Goal: Navigation & Orientation: Find specific page/section

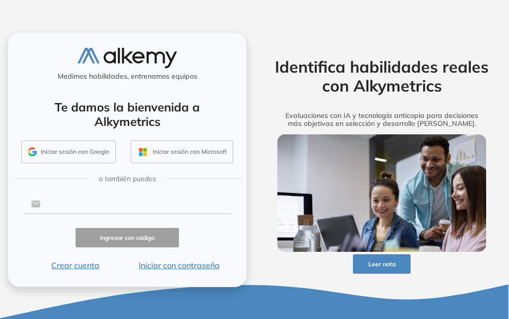
click at [112, 202] on input "text" at bounding box center [135, 203] width 190 height 19
type input "**********"
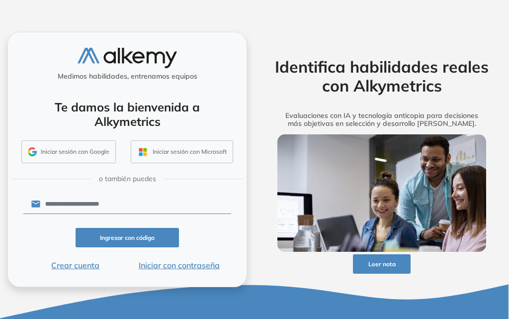
click at [181, 263] on button "Iniciar con contraseña" at bounding box center [179, 265] width 104 height 12
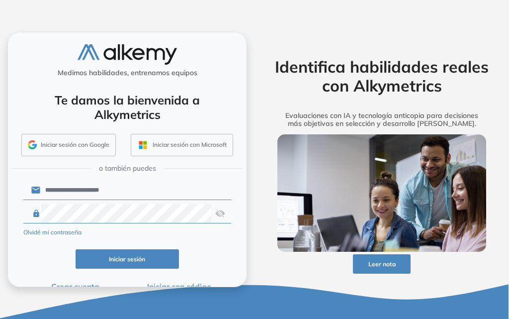
click at [116, 269] on button "Iniciar sesión" at bounding box center [128, 258] width 104 height 19
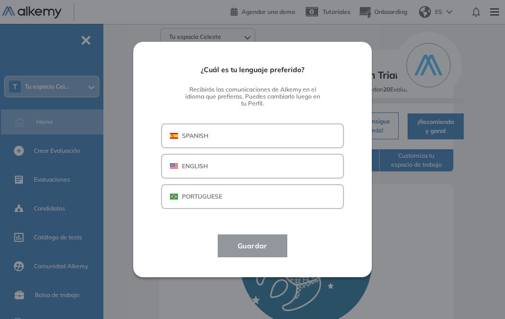
click at [194, 136] on p "SPANISH" at bounding box center [195, 135] width 26 height 9
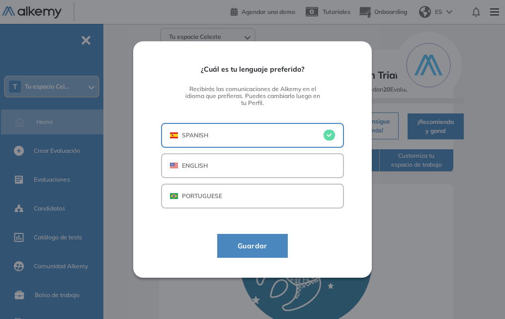
click at [254, 249] on span "Guardar" at bounding box center [253, 246] width 46 height 12
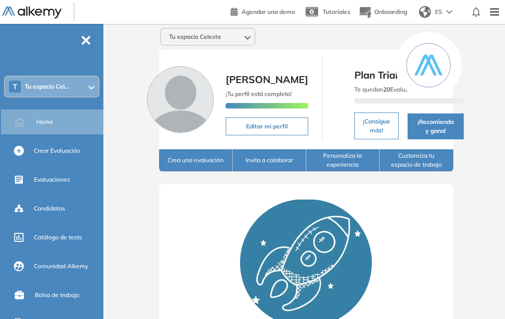
click at [206, 172] on button "Crea una evaluación" at bounding box center [196, 160] width 74 height 22
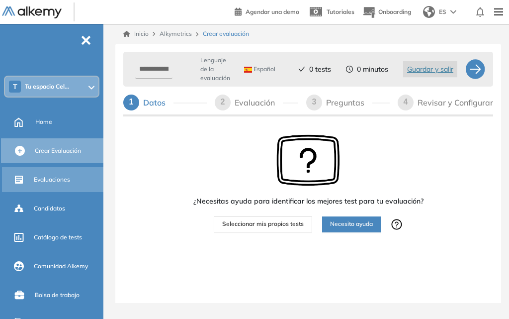
click at [35, 174] on div "Evaluaciones" at bounding box center [68, 179] width 68 height 17
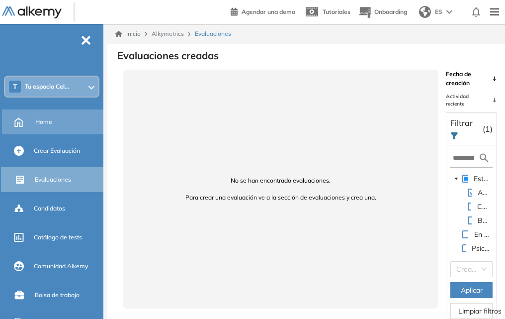
click at [48, 127] on div "Home" at bounding box center [68, 121] width 66 height 17
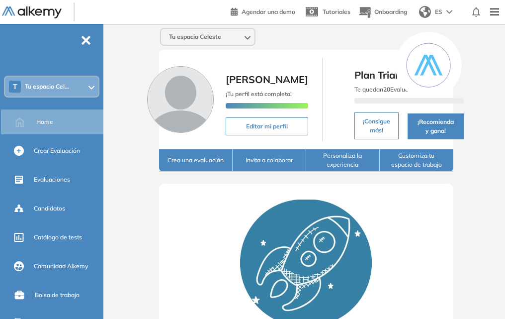
click at [281, 172] on button "Invita a colaborar" at bounding box center [270, 160] width 74 height 22
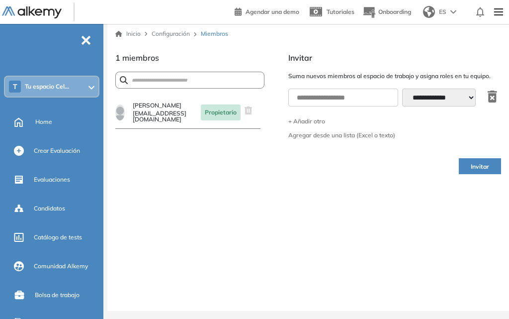
click at [84, 38] on span "-" at bounding box center [86, 39] width 11 height 8
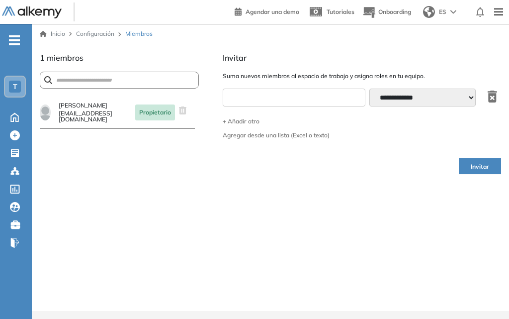
click at [248, 96] on input "text" at bounding box center [294, 98] width 143 height 18
paste input "**********"
type input "**********"
click at [247, 120] on button "+ Añadir otro" at bounding box center [362, 121] width 278 height 6
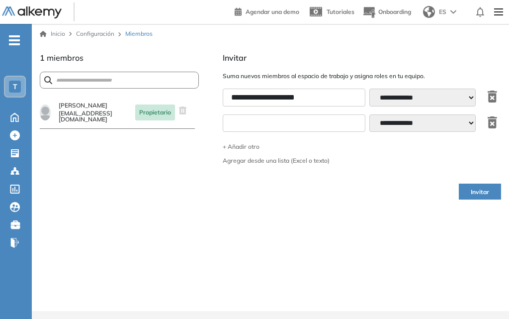
click at [246, 124] on input "text" at bounding box center [294, 123] width 143 height 18
paste input "**********"
type input "**********"
click at [473, 99] on select "**********" at bounding box center [422, 98] width 106 height 18
click at [441, 184] on div "Invitar" at bounding box center [362, 192] width 278 height 32
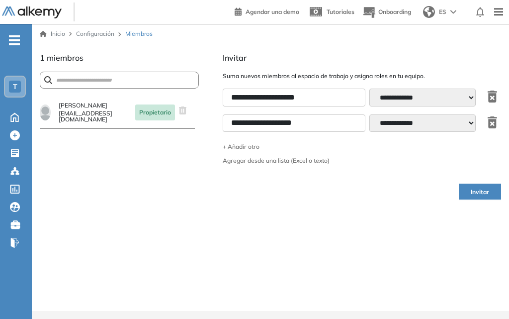
click at [491, 124] on icon "button" at bounding box center [492, 122] width 9 height 12
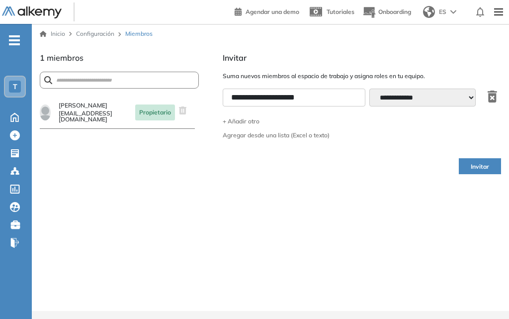
click at [491, 97] on icon "button" at bounding box center [492, 97] width 9 height 12
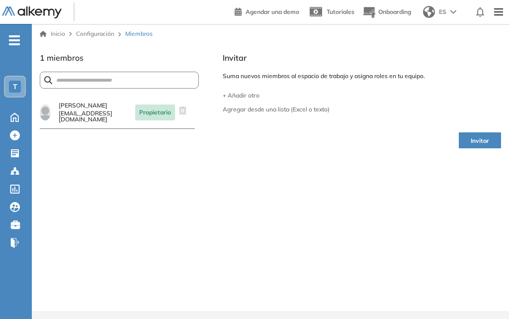
click at [7, 38] on div "- T Home Home Crear Evaluación Crear Evaluación Evaluaciones Evaluaciones Candi…" at bounding box center [16, 183] width 32 height 319
click at [12, 38] on span "-" at bounding box center [14, 39] width 11 height 8
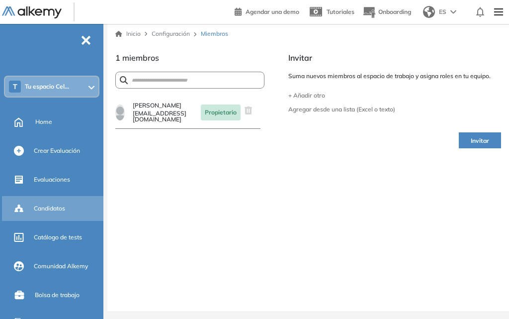
click at [59, 218] on div "Candidatos" at bounding box center [53, 208] width 103 height 25
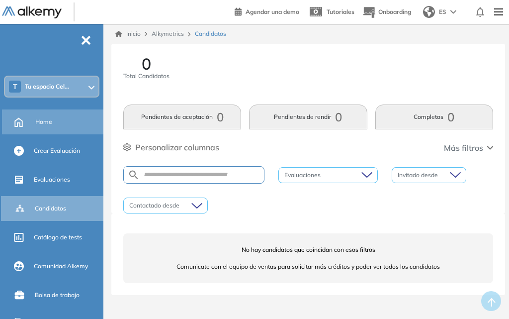
click at [47, 126] on span "Home" at bounding box center [43, 121] width 17 height 9
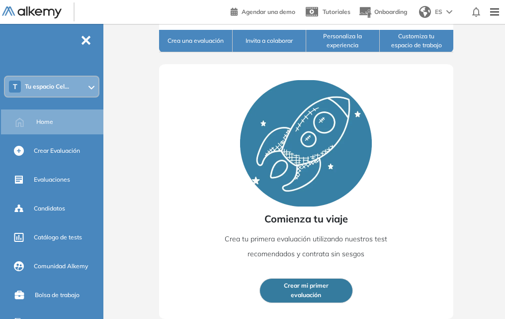
scroll to position [18, 0]
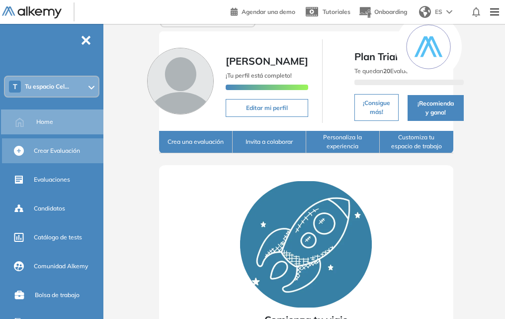
click at [53, 153] on span "Crear Evaluación" at bounding box center [57, 150] width 46 height 9
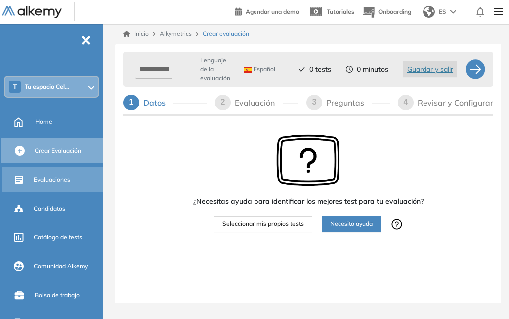
click at [47, 177] on span "Evaluaciones" at bounding box center [52, 179] width 36 height 9
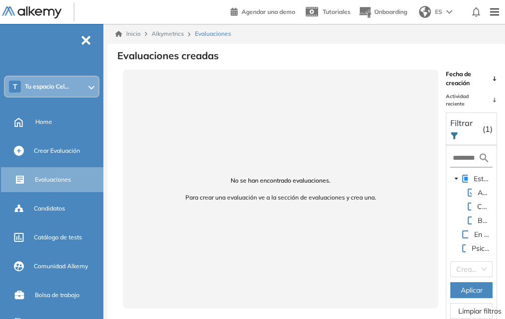
scroll to position [24, 0]
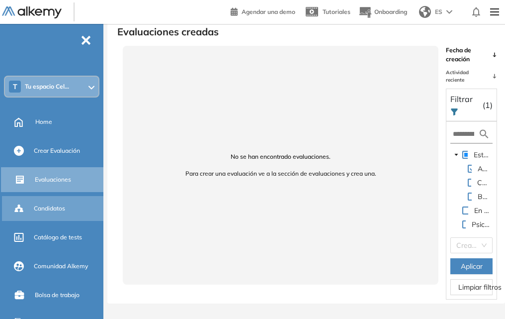
click at [45, 212] on span "Candidatos" at bounding box center [49, 208] width 31 height 9
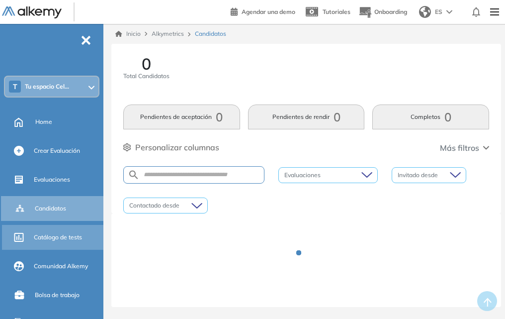
click at [45, 243] on div "Catálogo de tests" at bounding box center [68, 237] width 68 height 17
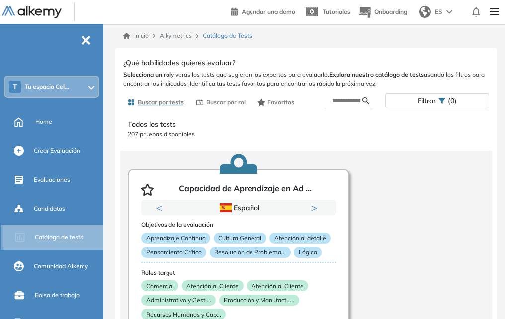
scroll to position [50, 0]
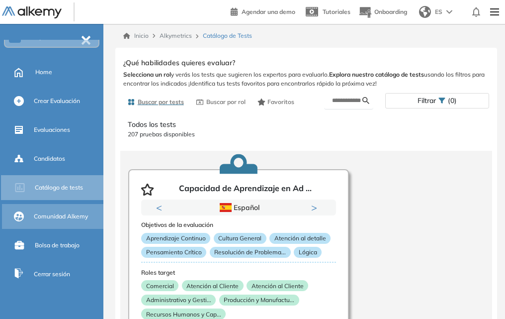
click at [53, 219] on span "Comunidad Alkemy" at bounding box center [61, 216] width 54 height 9
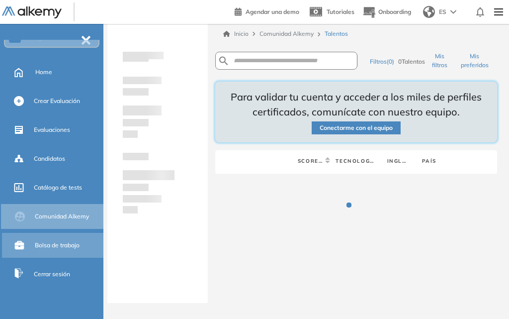
click at [53, 242] on span "Bolsa de trabajo" at bounding box center [57, 245] width 45 height 9
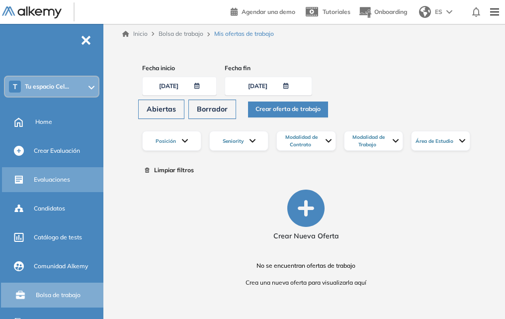
click at [59, 187] on div "Evaluaciones" at bounding box center [68, 179] width 68 height 17
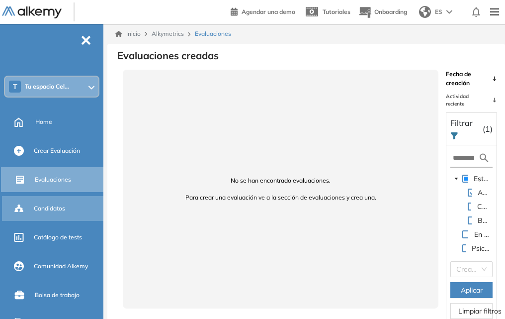
click at [70, 207] on div "Candidatos" at bounding box center [68, 208] width 68 height 17
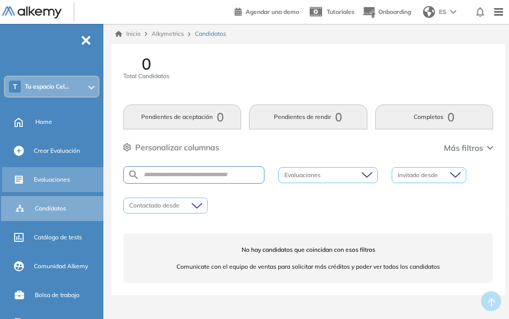
click at [67, 181] on span "Evaluaciones" at bounding box center [52, 179] width 36 height 9
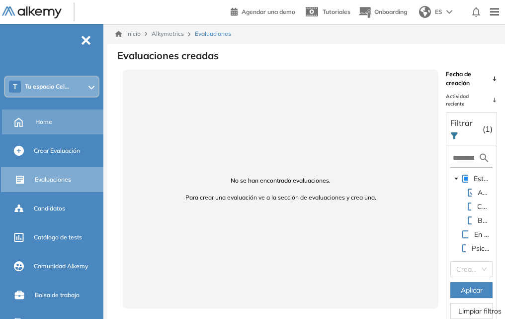
click at [56, 117] on div "Home" at bounding box center [68, 121] width 66 height 17
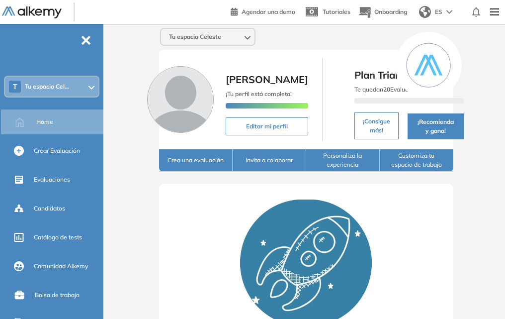
click at [65, 84] on span "Tu espacio Cel..." at bounding box center [47, 87] width 44 height 8
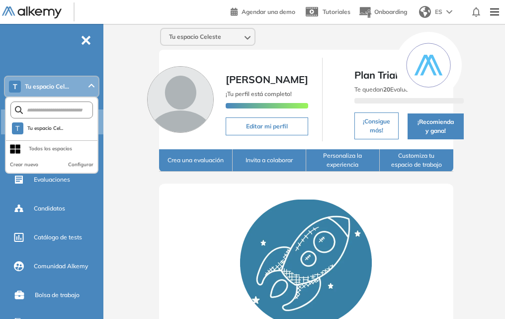
click at [170, 275] on div "Comienza tu viaje Crea tu primera evaluación utilizando nuestros test recomenda…" at bounding box center [306, 310] width 294 height 255
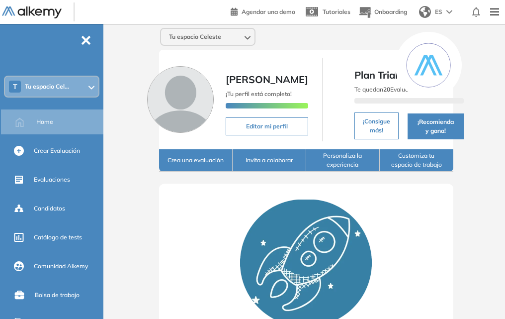
click at [429, 172] on button "Customiza tu espacio de trabajo" at bounding box center [417, 160] width 74 height 22
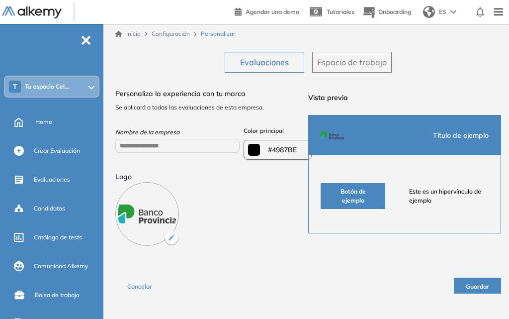
type input "*******"
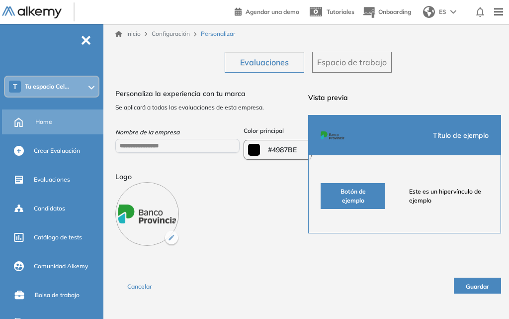
click at [62, 128] on div "Home" at bounding box center [68, 121] width 66 height 17
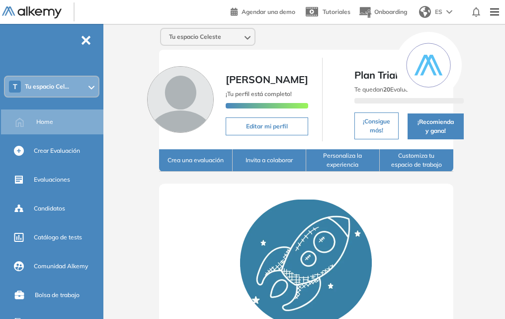
click at [350, 172] on button "Personaliza la experiencia" at bounding box center [343, 160] width 74 height 22
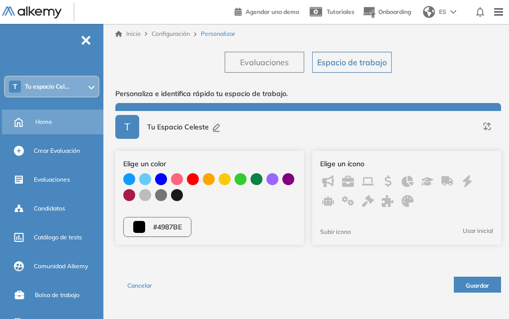
click at [35, 120] on span "Home" at bounding box center [43, 121] width 17 height 9
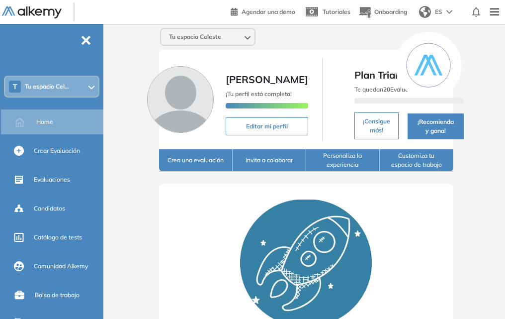
click at [267, 172] on button "Invita a colaborar" at bounding box center [270, 160] width 74 height 22
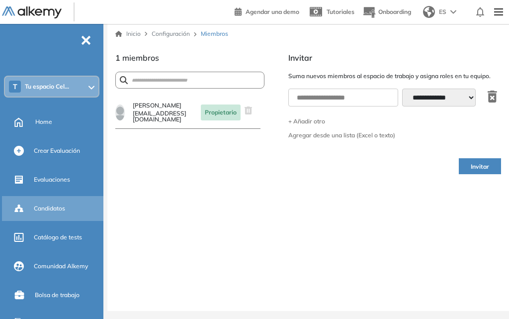
click at [58, 218] on div "Candidatos" at bounding box center [53, 208] width 103 height 25
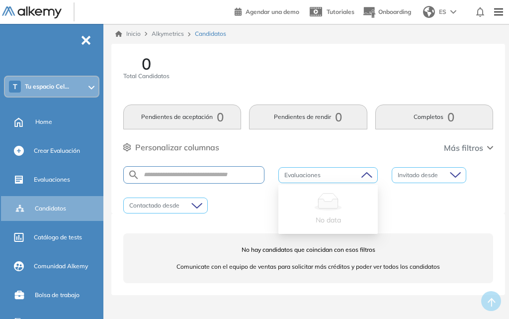
click at [338, 176] on div at bounding box center [323, 175] width 85 height 12
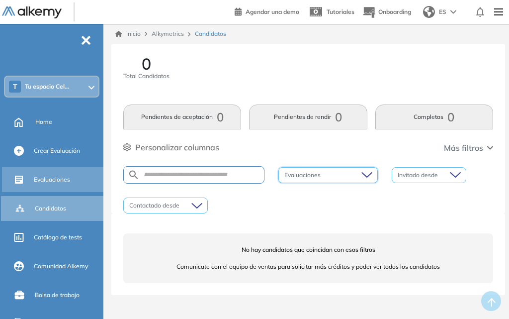
click at [51, 176] on span "Evaluaciones" at bounding box center [52, 179] width 36 height 9
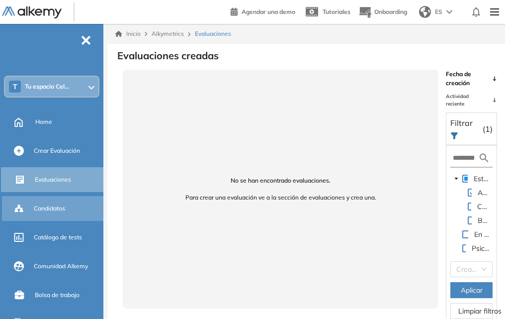
click at [42, 207] on span "Candidatos" at bounding box center [49, 208] width 31 height 9
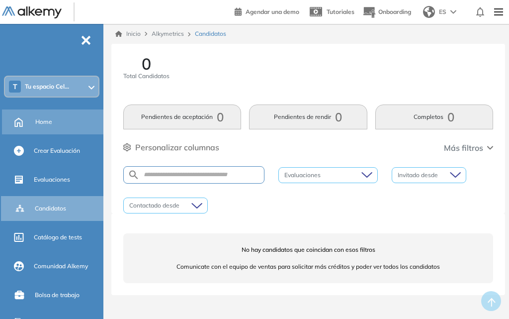
click at [42, 118] on span "Home" at bounding box center [43, 121] width 17 height 9
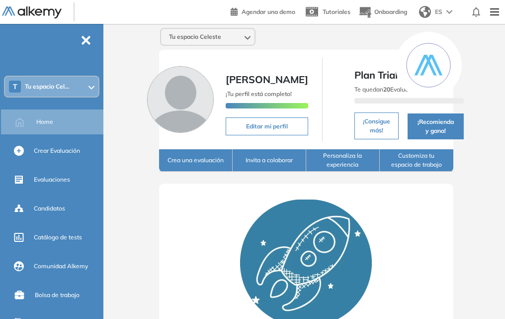
click at [52, 89] on span "Tu espacio Cel..." at bounding box center [47, 87] width 44 height 8
